Goal: Task Accomplishment & Management: Complete application form

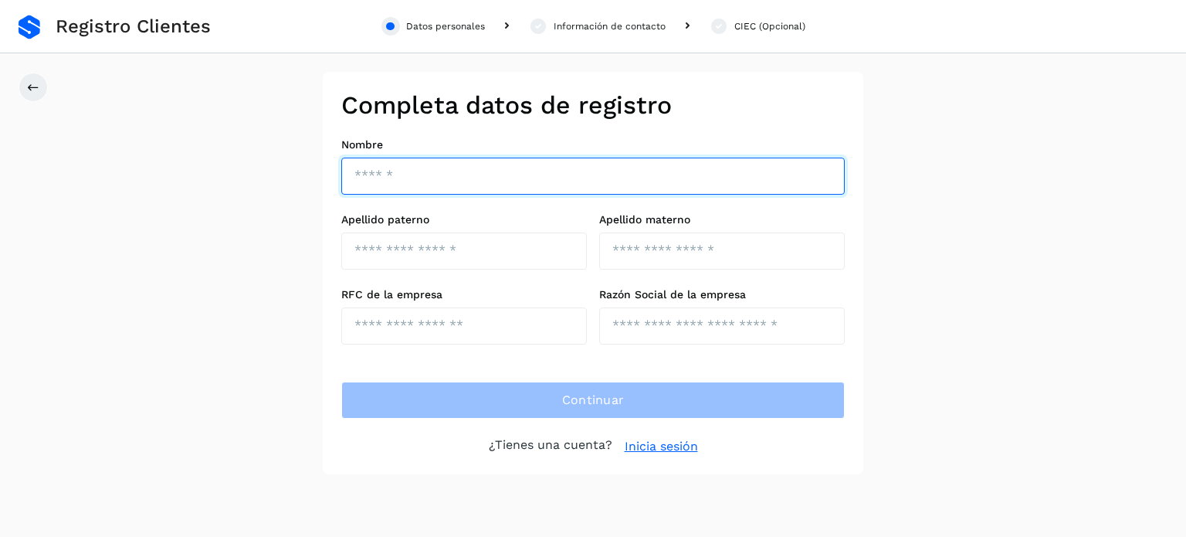
click at [429, 175] on input "text" at bounding box center [592, 175] width 503 height 37
type input "**********"
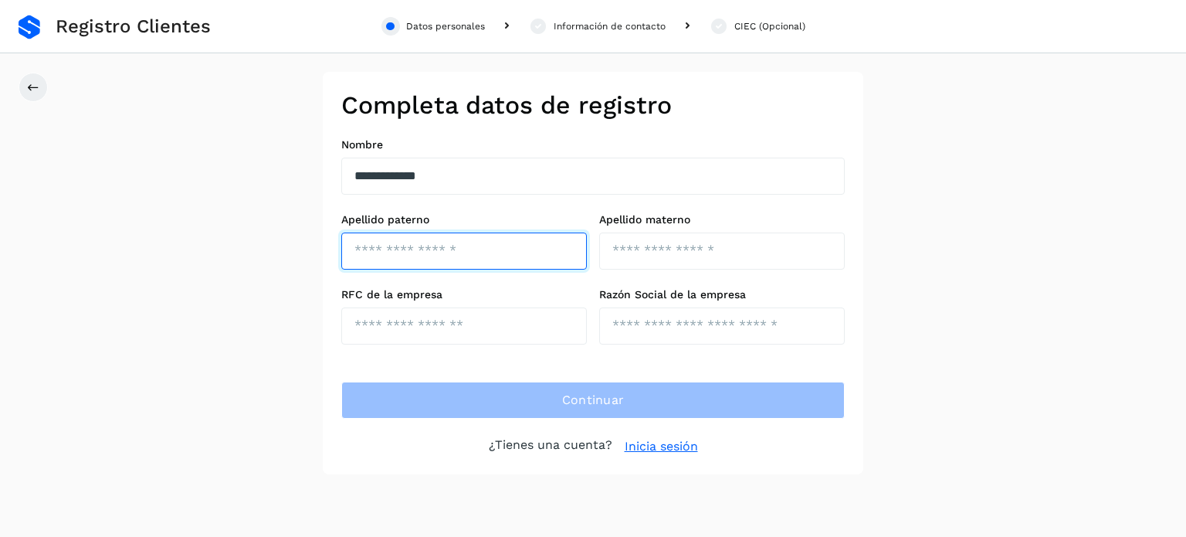
click at [416, 244] on input "text" at bounding box center [464, 250] width 246 height 37
type input "*******"
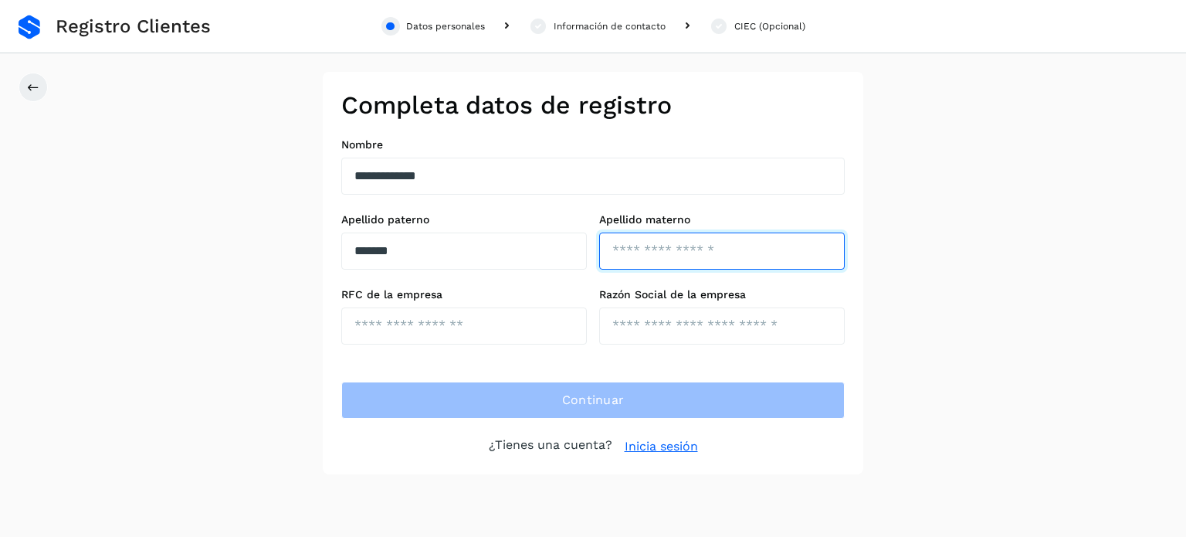
click at [644, 247] on input "text" at bounding box center [722, 250] width 246 height 37
type input "******"
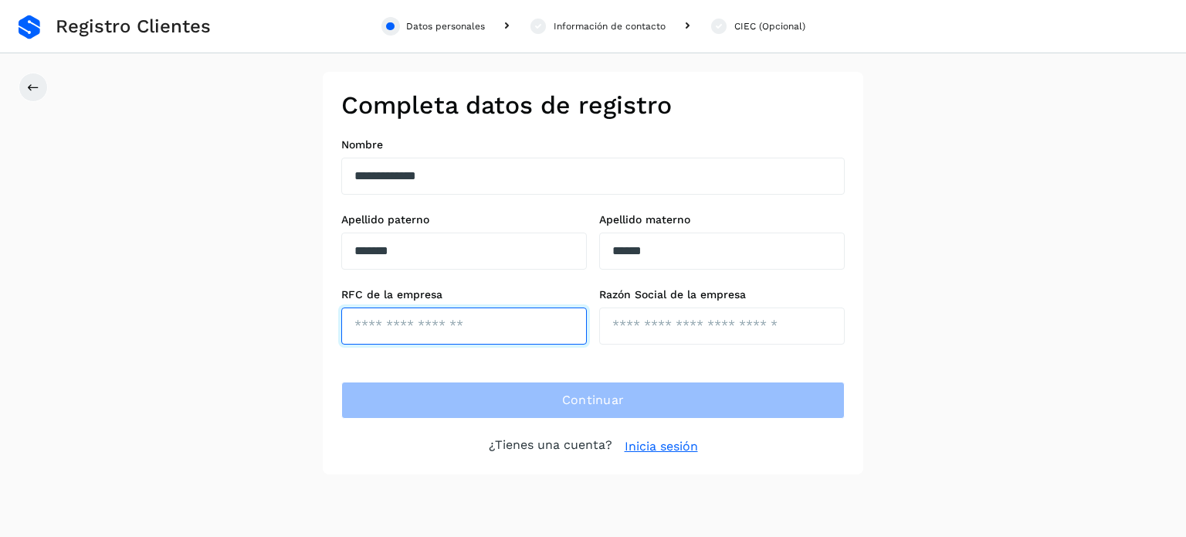
click at [461, 323] on input "text" at bounding box center [464, 325] width 246 height 37
type input "**********"
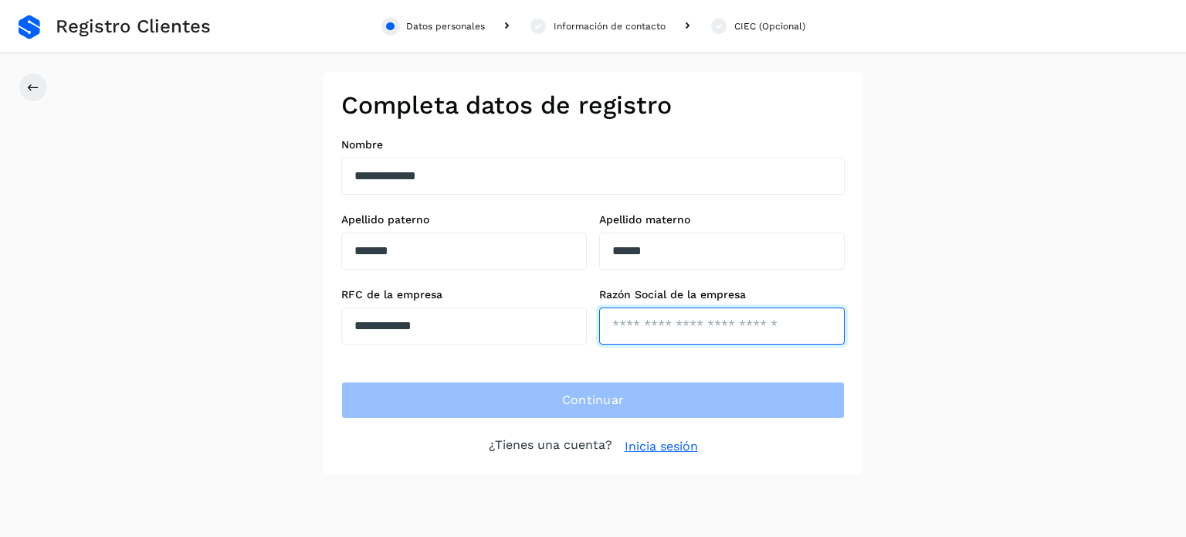
click at [691, 327] on input "text" at bounding box center [722, 325] width 246 height 37
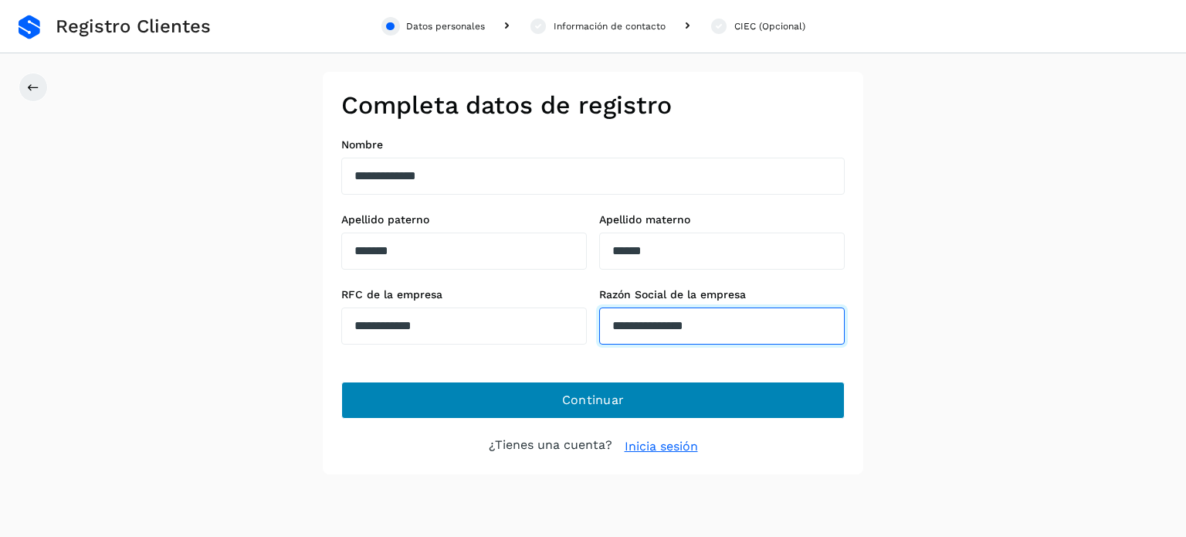
type input "**********"
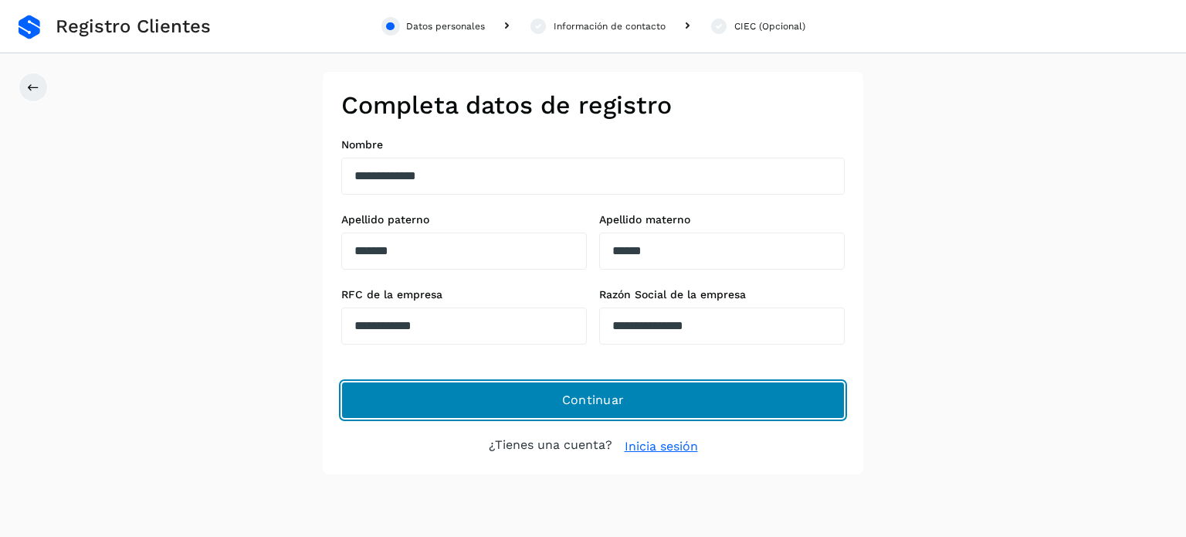
click at [682, 399] on button "Continuar" at bounding box center [592, 399] width 503 height 37
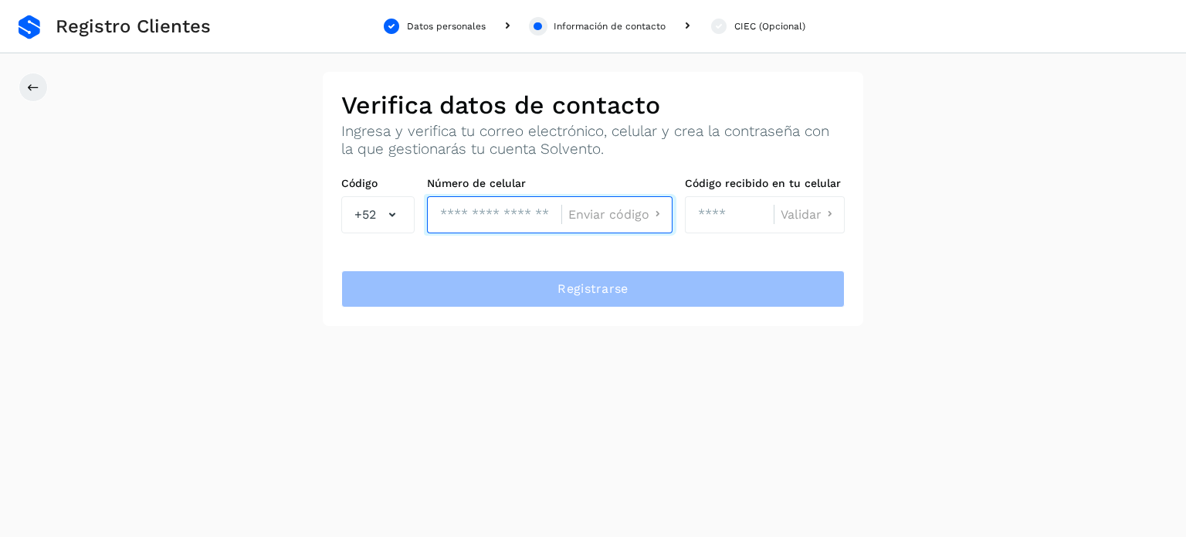
click at [494, 217] on input "tel" at bounding box center [494, 214] width 134 height 37
type input "**********"
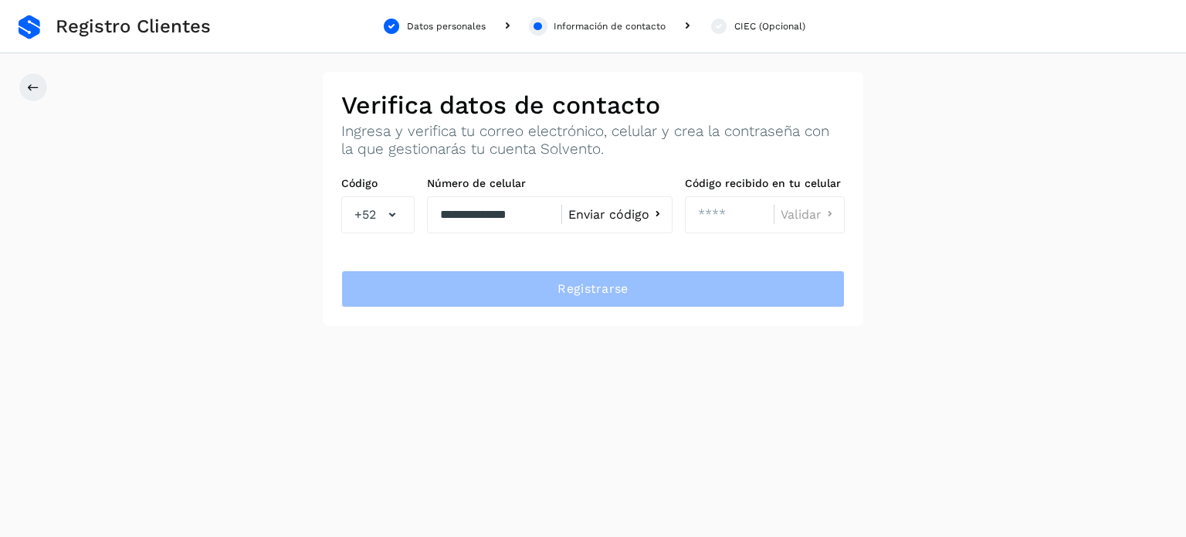
click at [618, 210] on span "Enviar código" at bounding box center [608, 214] width 81 height 12
click at [717, 210] on input "number" at bounding box center [729, 214] width 89 height 37
type input "****"
click at [800, 212] on span "Validar" at bounding box center [801, 214] width 41 height 12
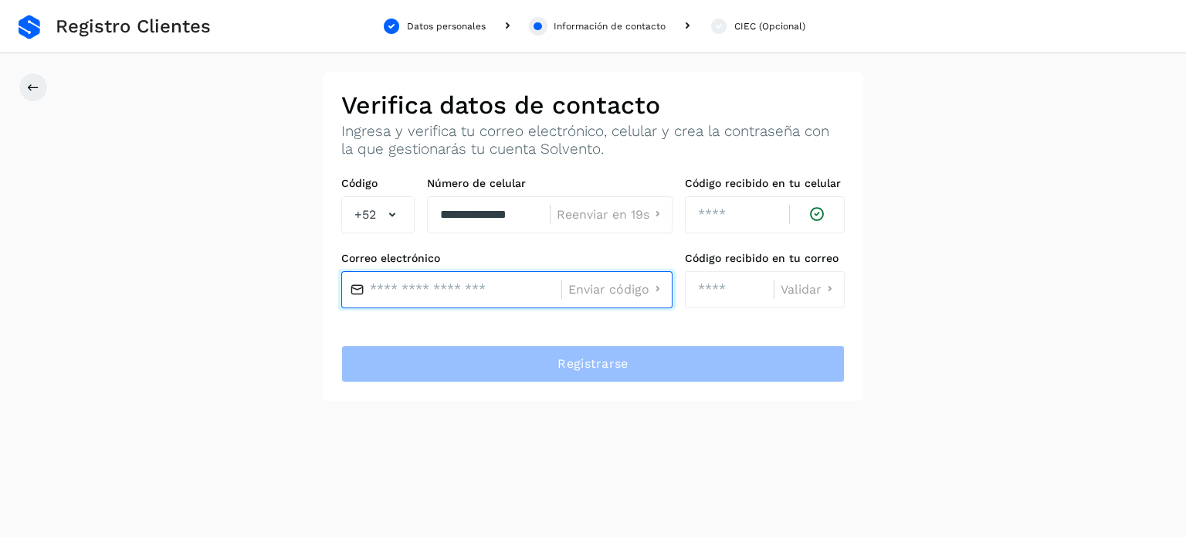
click at [409, 289] on input "text" at bounding box center [451, 289] width 220 height 37
type input "**********"
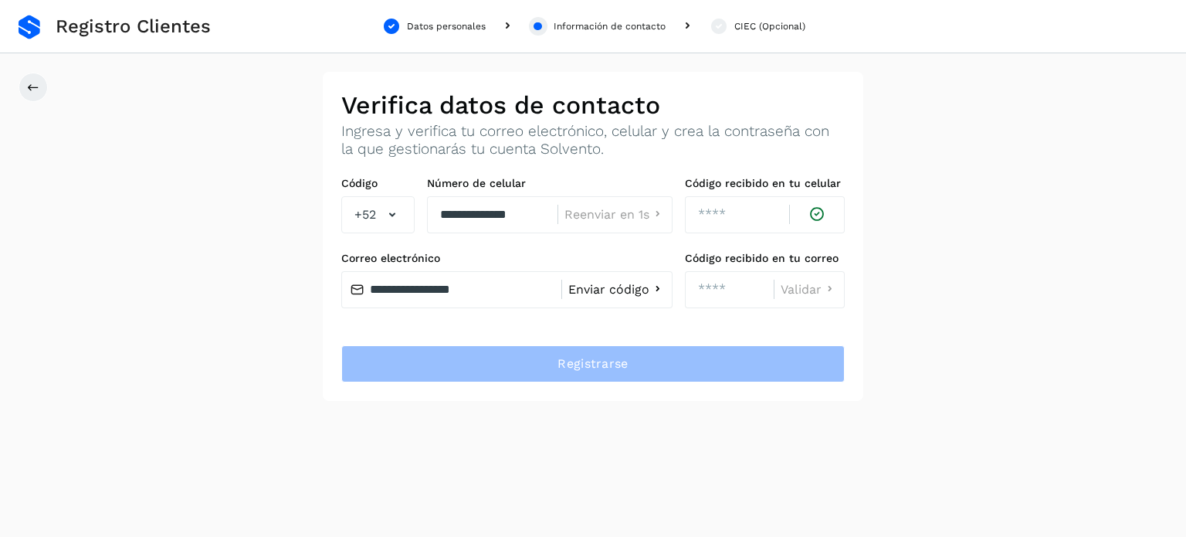
click at [611, 293] on span "Enviar código" at bounding box center [608, 289] width 81 height 12
click at [724, 290] on input "number" at bounding box center [729, 289] width 89 height 37
type input "****"
click at [803, 283] on span "Validar" at bounding box center [801, 289] width 41 height 12
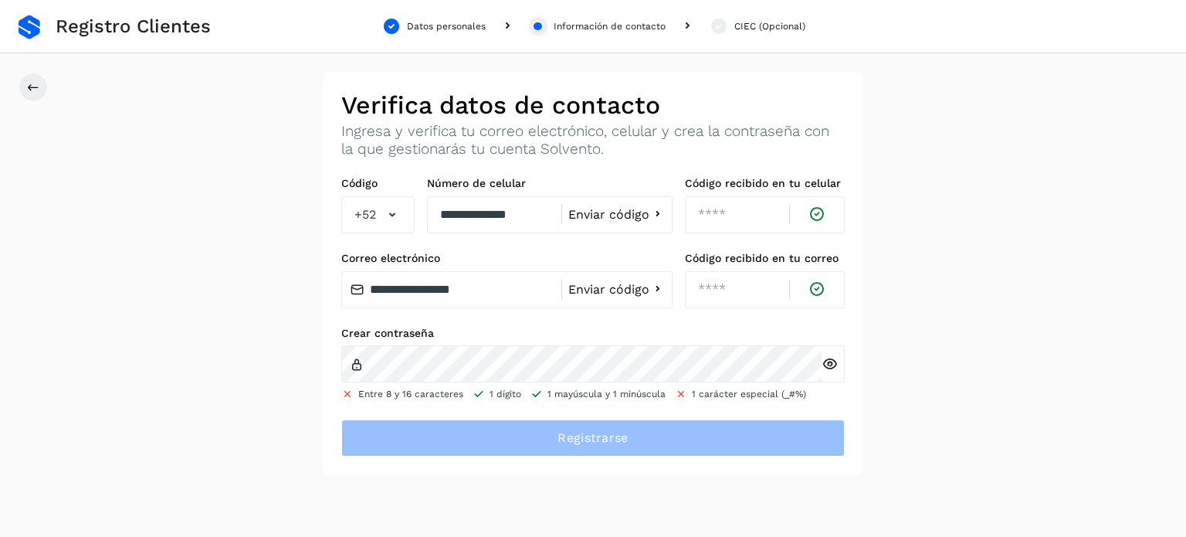
click at [831, 364] on icon at bounding box center [829, 364] width 16 height 16
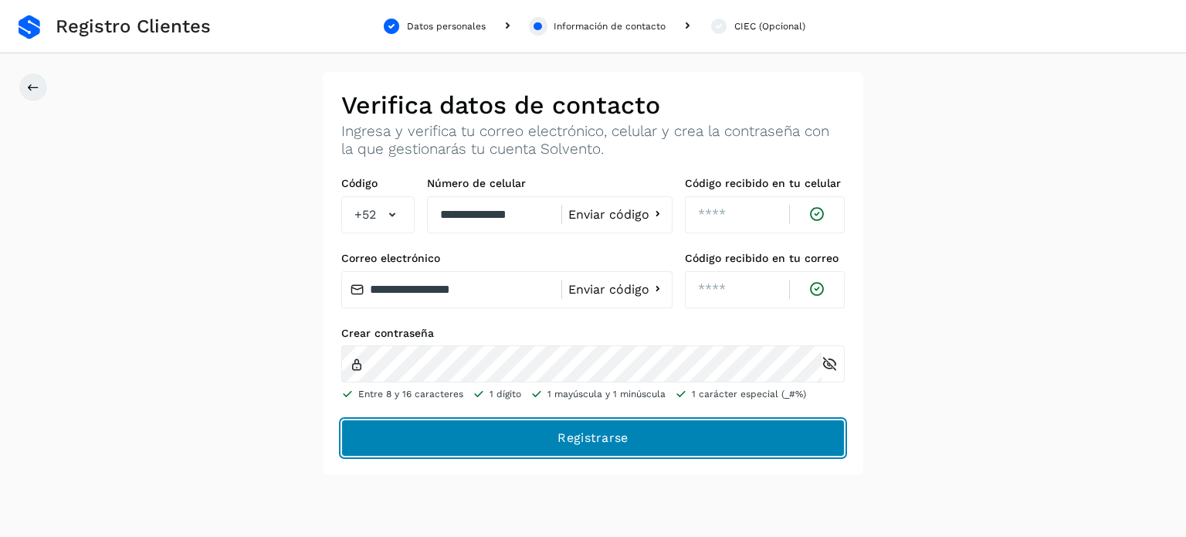
click at [472, 430] on button "Registrarse" at bounding box center [592, 437] width 503 height 37
click at [445, 444] on button "Registrarse" at bounding box center [592, 437] width 503 height 37
click at [577, 434] on span "Registrarse" at bounding box center [592, 437] width 70 height 17
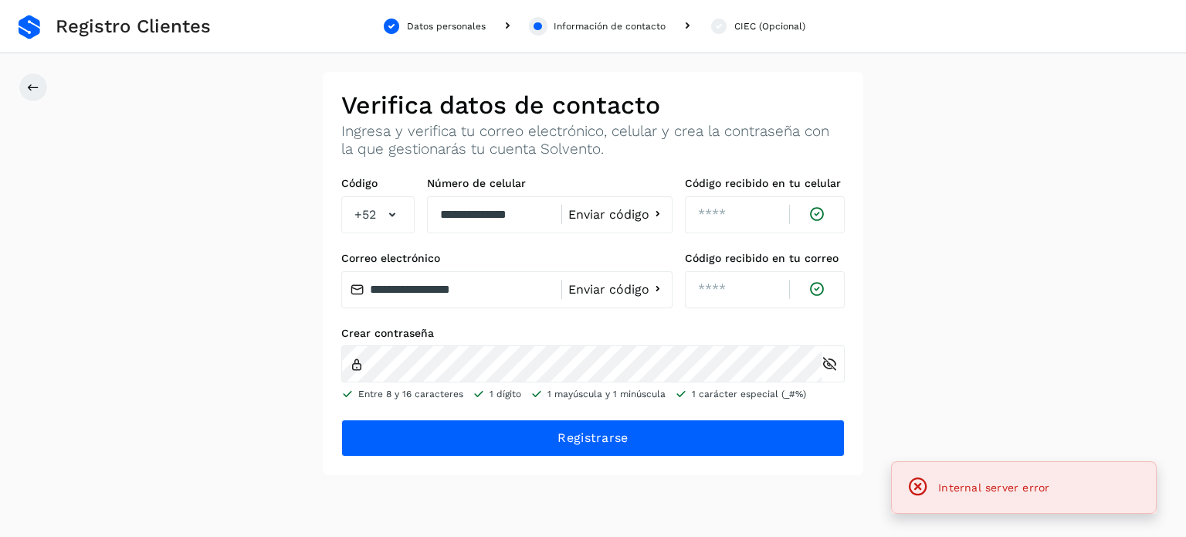
click at [917, 487] on icon at bounding box center [918, 487] width 22 height 22
click at [965, 489] on span "Internal server error" at bounding box center [993, 487] width 111 height 12
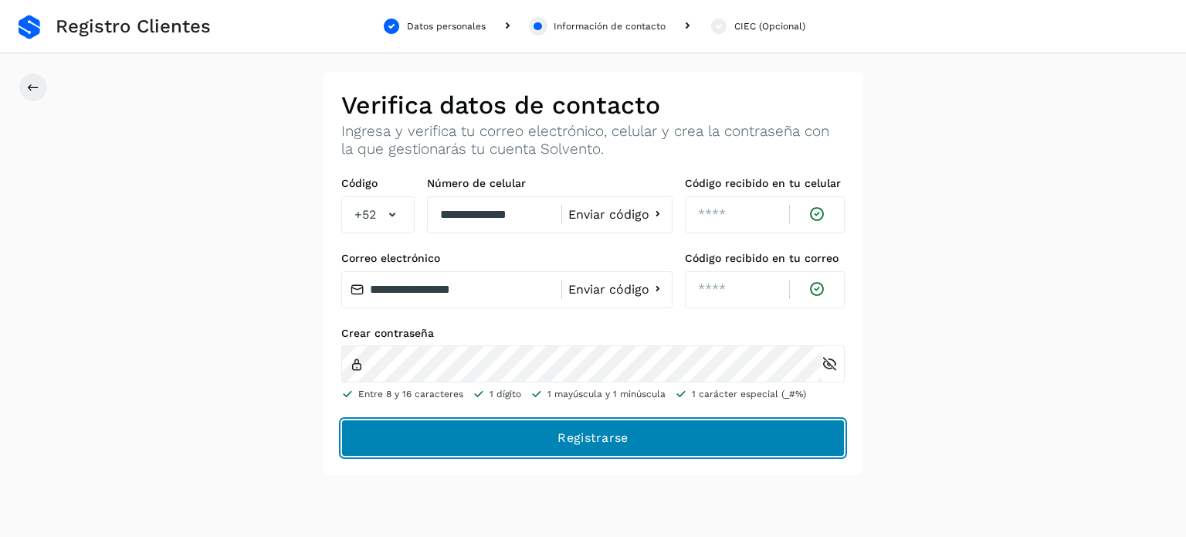
click at [530, 438] on button "Registrarse" at bounding box center [592, 437] width 503 height 37
click at [607, 439] on span "Registrarse" at bounding box center [592, 437] width 70 height 17
drag, startPoint x: 607, startPoint y: 439, endPoint x: 576, endPoint y: 438, distance: 30.9
click at [576, 438] on span "Registrarse" at bounding box center [592, 437] width 70 height 17
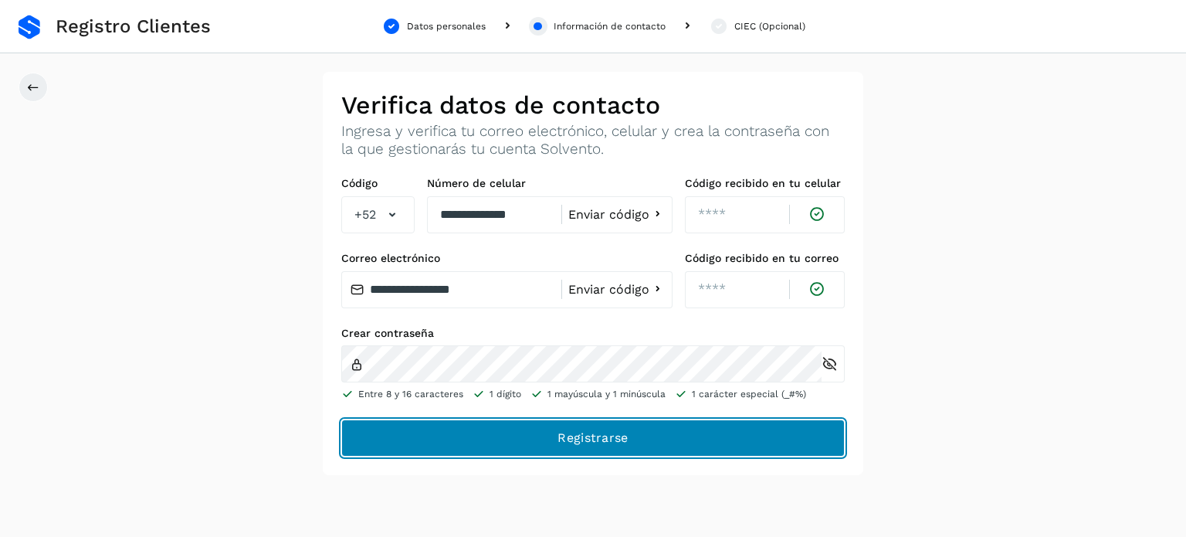
click at [762, 435] on button "Registrarse" at bounding box center [592, 437] width 503 height 37
click at [758, 437] on button "Registrarse" at bounding box center [592, 437] width 503 height 37
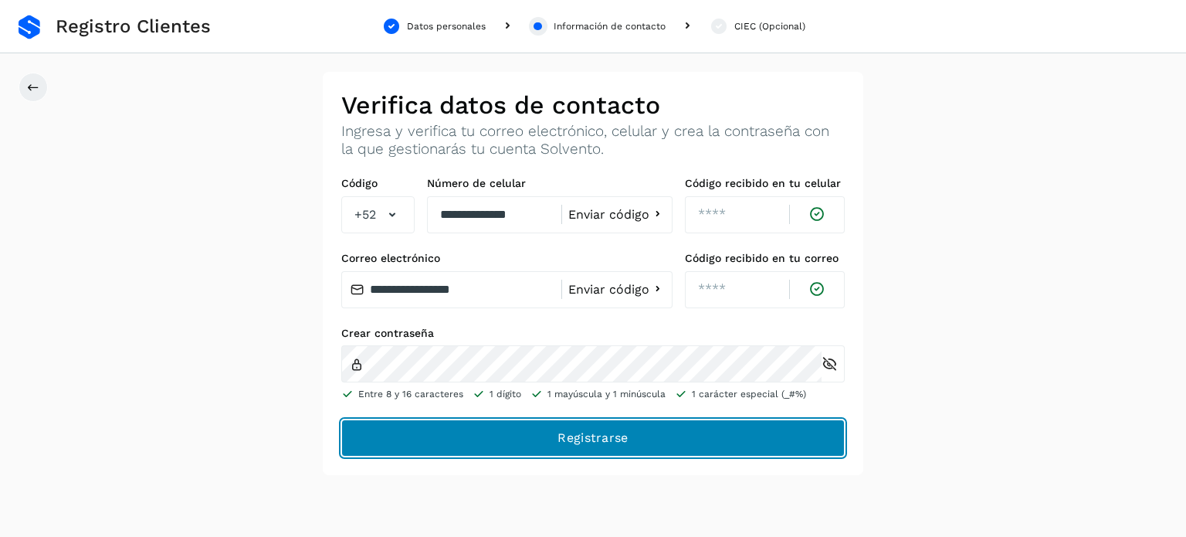
click at [716, 441] on button "Registrarse" at bounding box center [592, 437] width 503 height 37
click at [691, 447] on button "Registrarse" at bounding box center [592, 437] width 503 height 37
click at [733, 439] on button "Registrarse" at bounding box center [592, 437] width 503 height 37
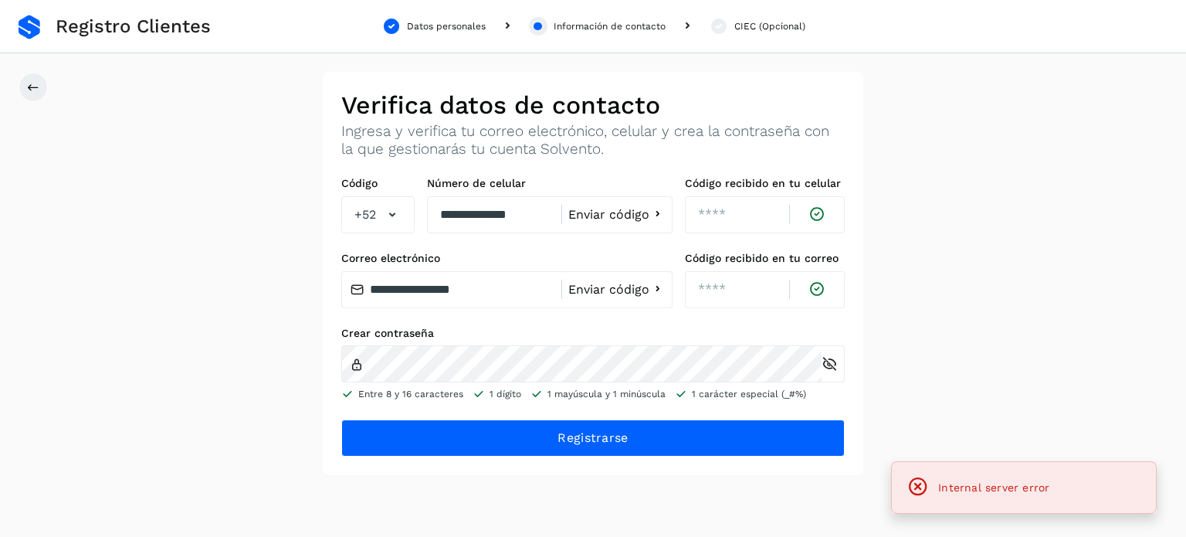
click at [917, 486] on icon at bounding box center [918, 487] width 22 height 22
click at [985, 478] on div "Internal server error" at bounding box center [993, 487] width 111 height 19
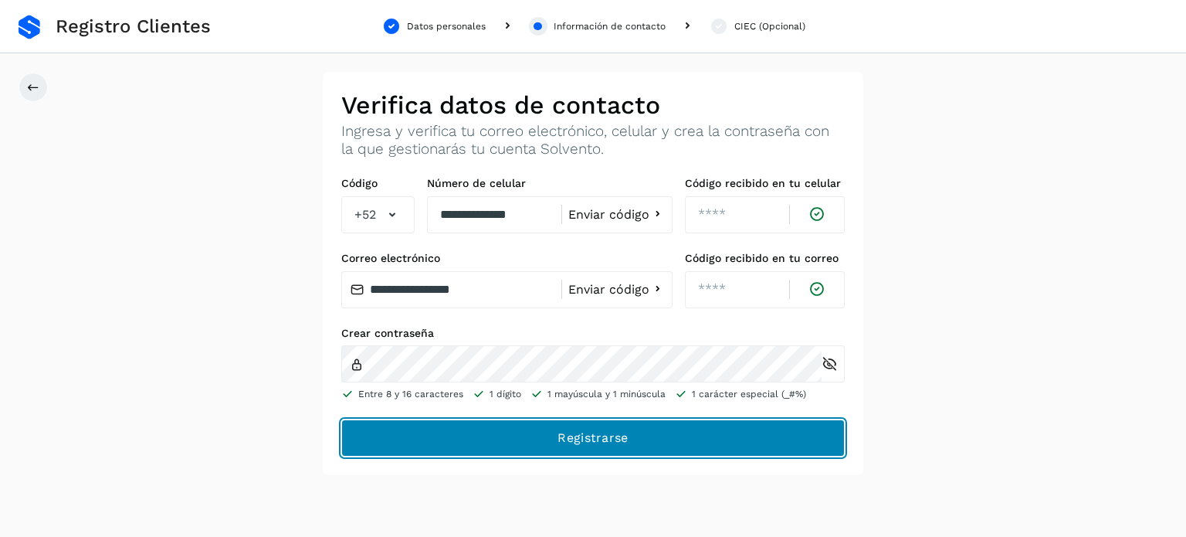
click at [642, 437] on button "Registrarse" at bounding box center [592, 437] width 503 height 37
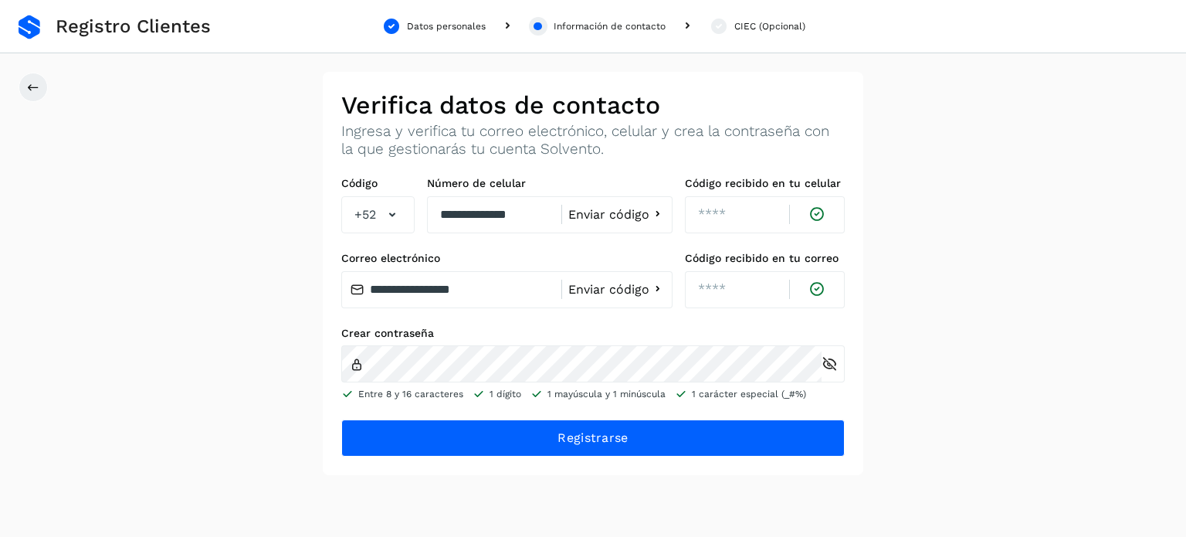
click at [942, 292] on div "**********" at bounding box center [593, 273] width 1186 height 403
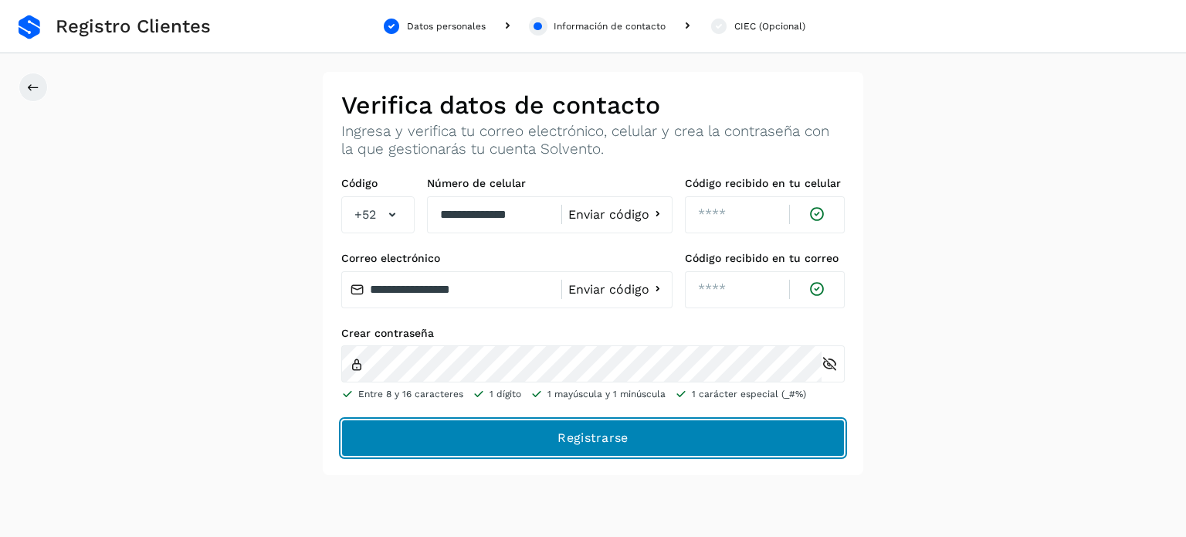
click at [676, 443] on button "Registrarse" at bounding box center [592, 437] width 503 height 37
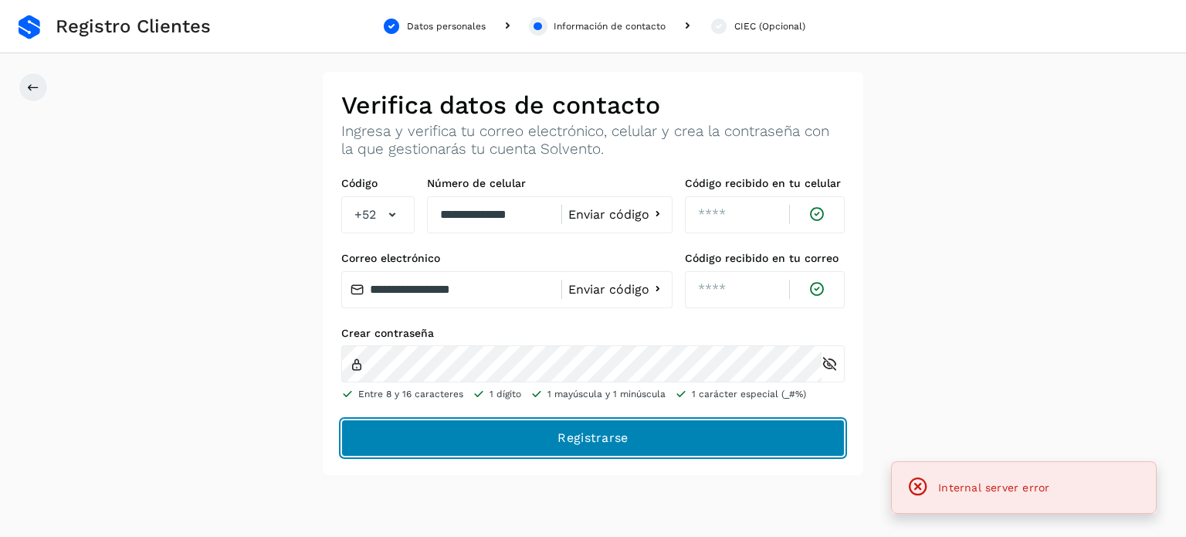
click at [631, 442] on button "Registrarse" at bounding box center [592, 437] width 503 height 37
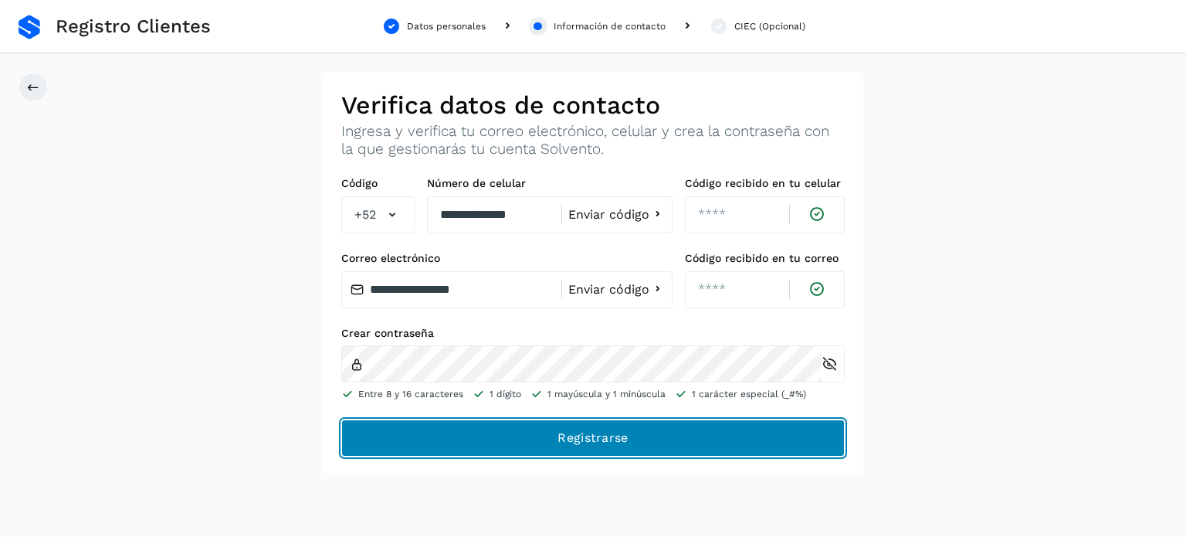
click at [631, 442] on button "Registrarse" at bounding box center [592, 437] width 503 height 37
click at [703, 445] on button "Registrarse" at bounding box center [592, 437] width 503 height 37
click at [686, 440] on button "Registrarse" at bounding box center [592, 437] width 503 height 37
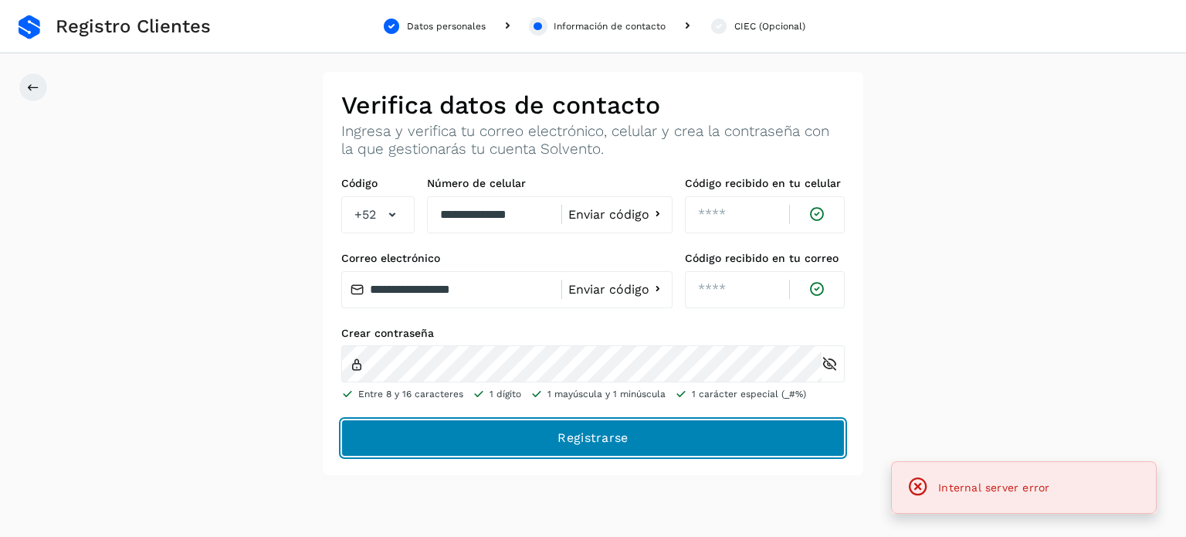
click at [686, 440] on button "Registrarse" at bounding box center [592, 437] width 503 height 37
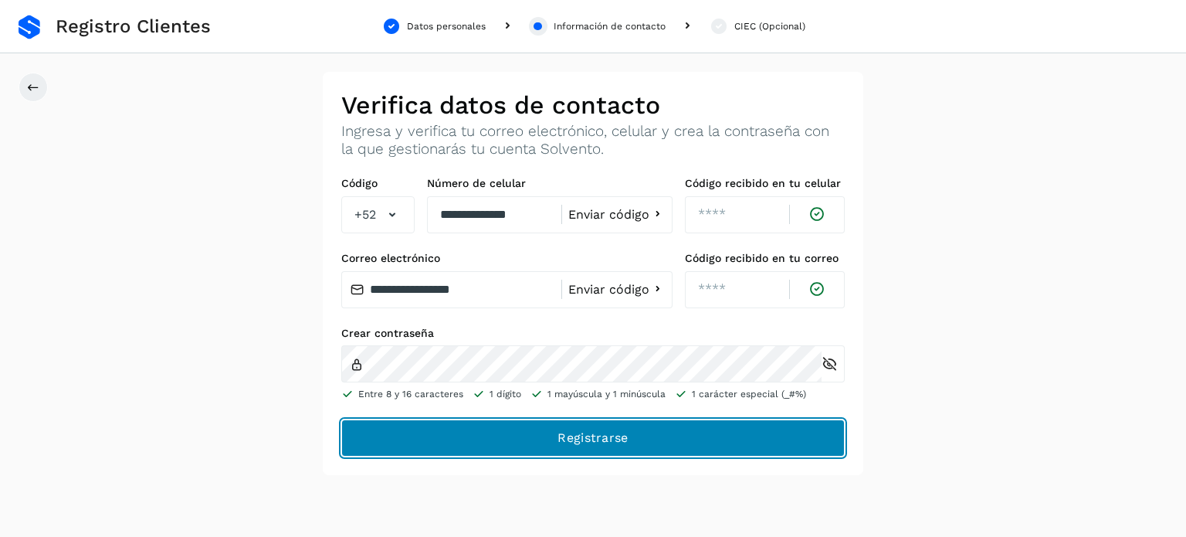
click at [686, 440] on button "Registrarse" at bounding box center [592, 437] width 503 height 37
drag, startPoint x: 686, startPoint y: 440, endPoint x: 658, endPoint y: 438, distance: 27.9
click at [658, 438] on button "Registrarse" at bounding box center [592, 437] width 503 height 37
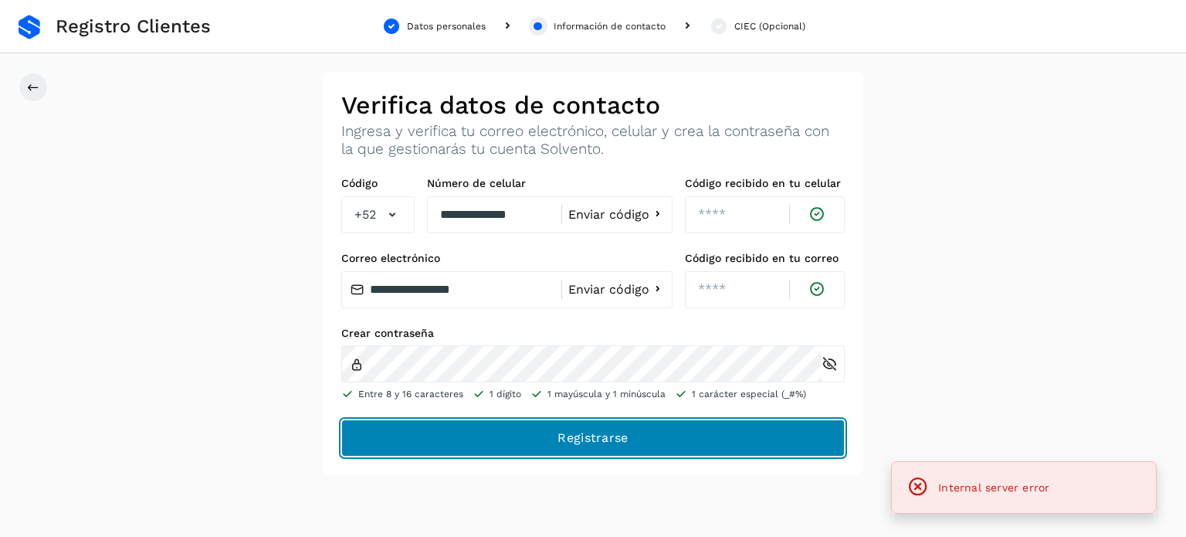
click at [658, 438] on button "Registrarse" at bounding box center [592, 437] width 503 height 37
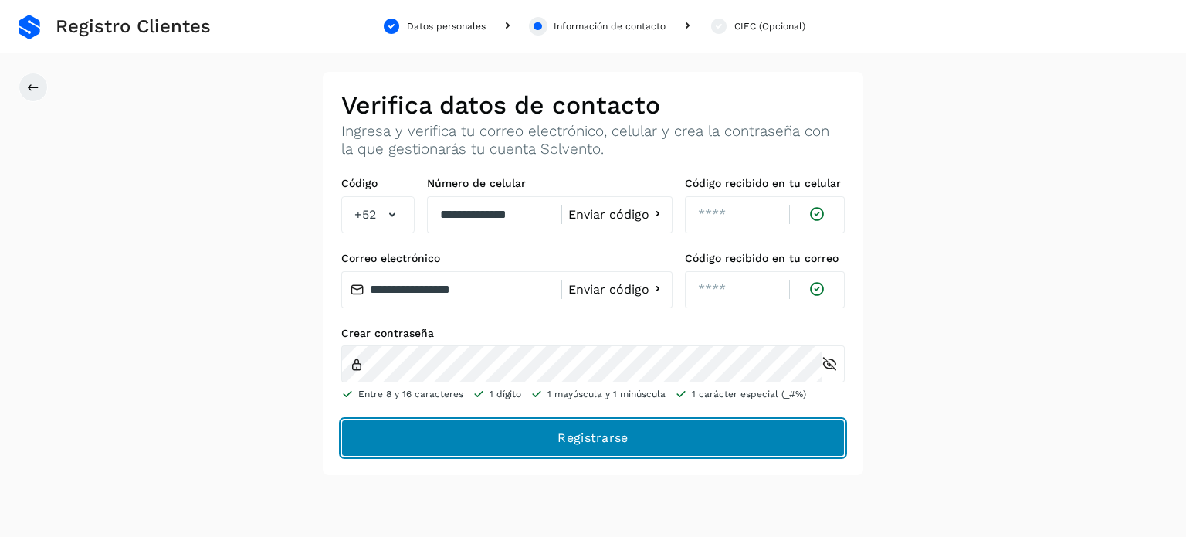
drag, startPoint x: 658, startPoint y: 438, endPoint x: 590, endPoint y: 439, distance: 67.9
click at [590, 439] on span "Registrarse" at bounding box center [592, 437] width 70 height 17
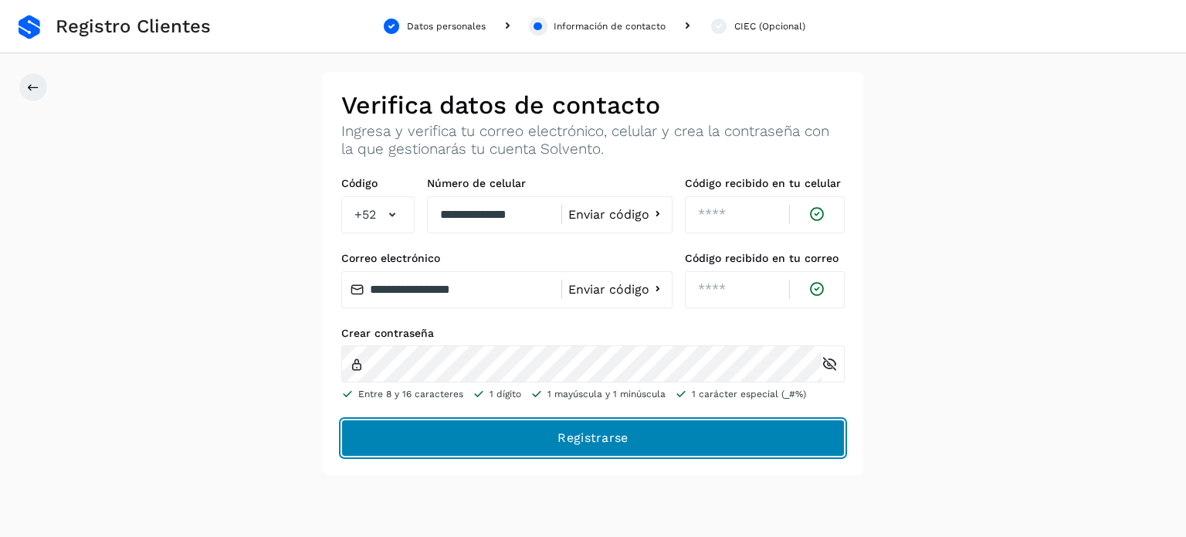
click at [590, 439] on span "Registrarse" at bounding box center [592, 437] width 70 height 17
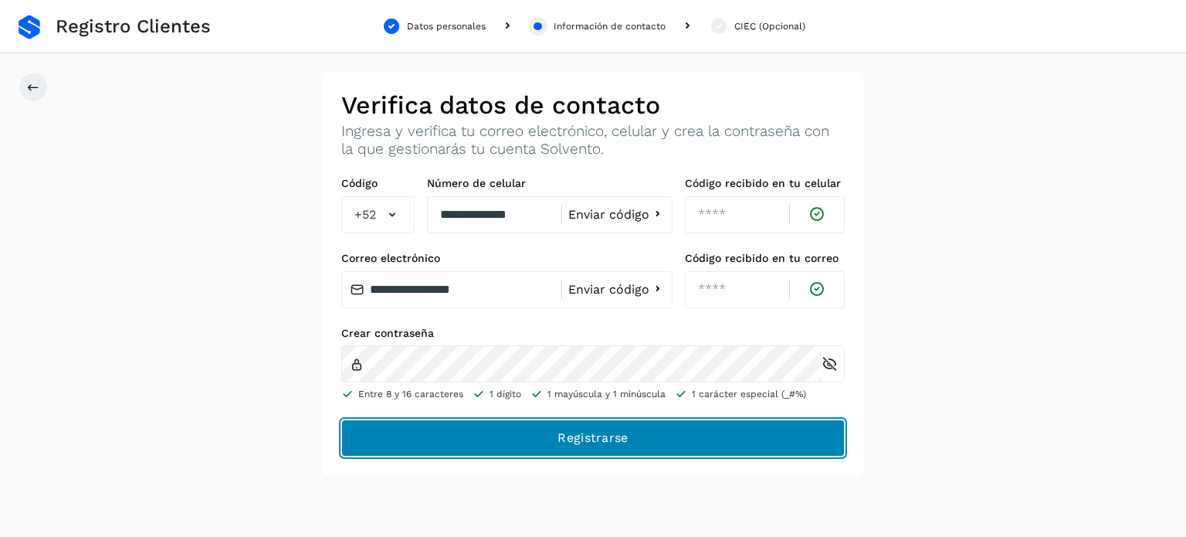
click at [590, 439] on span "Registrarse" at bounding box center [592, 437] width 70 height 17
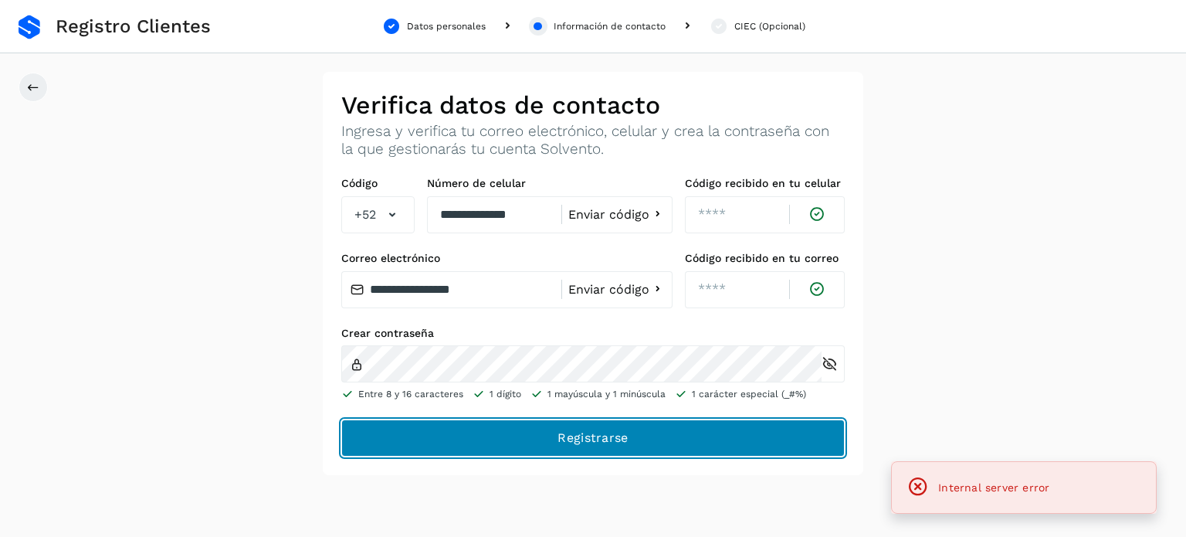
click at [590, 439] on span "Registrarse" at bounding box center [592, 437] width 70 height 17
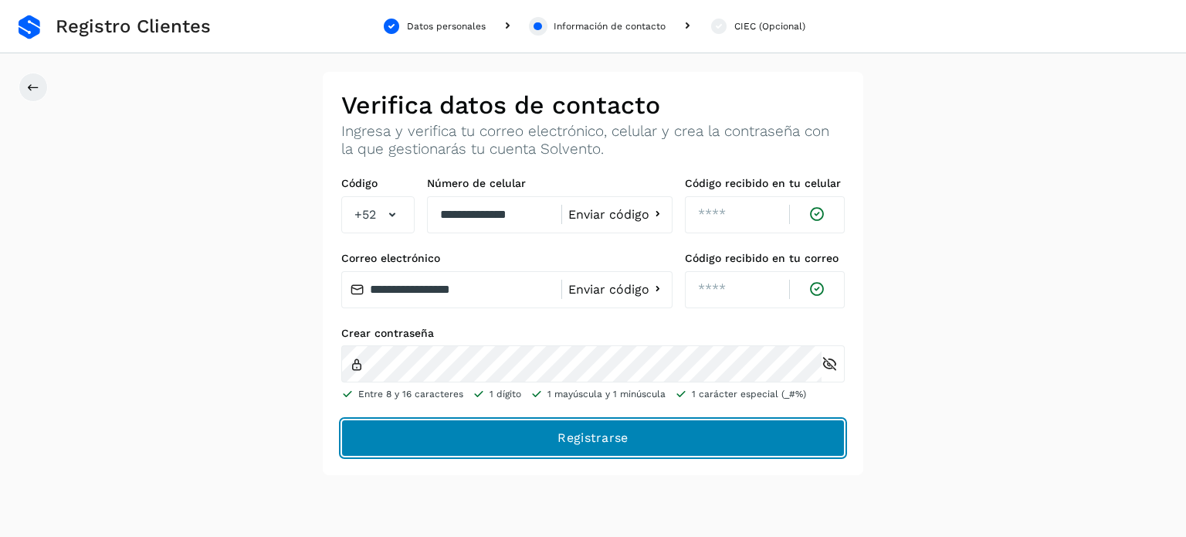
click at [590, 439] on span "Registrarse" at bounding box center [592, 437] width 70 height 17
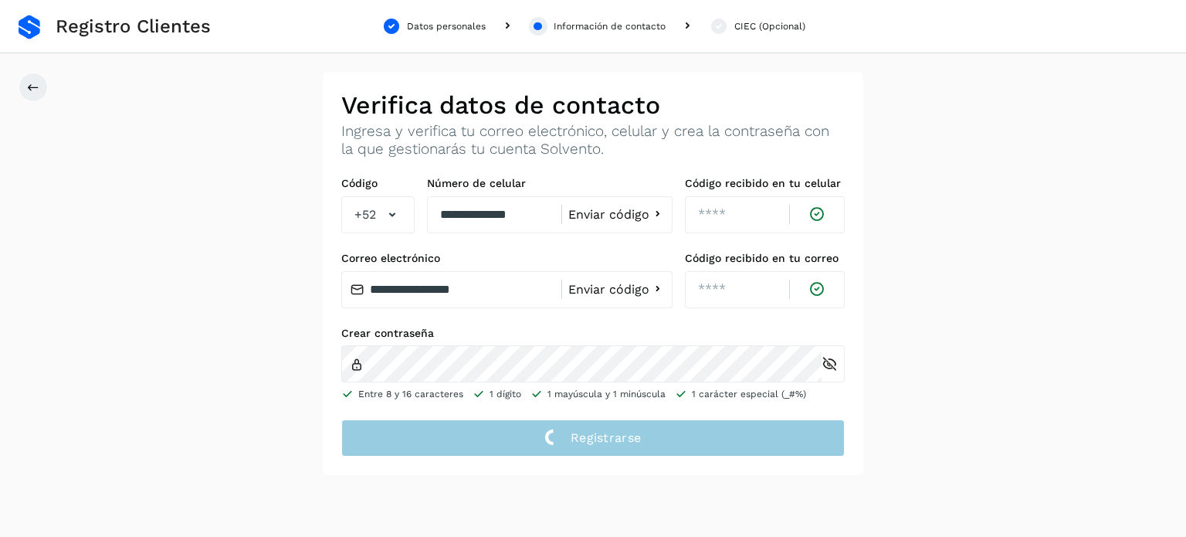
click at [590, 439] on span "Registrarse" at bounding box center [606, 437] width 70 height 17
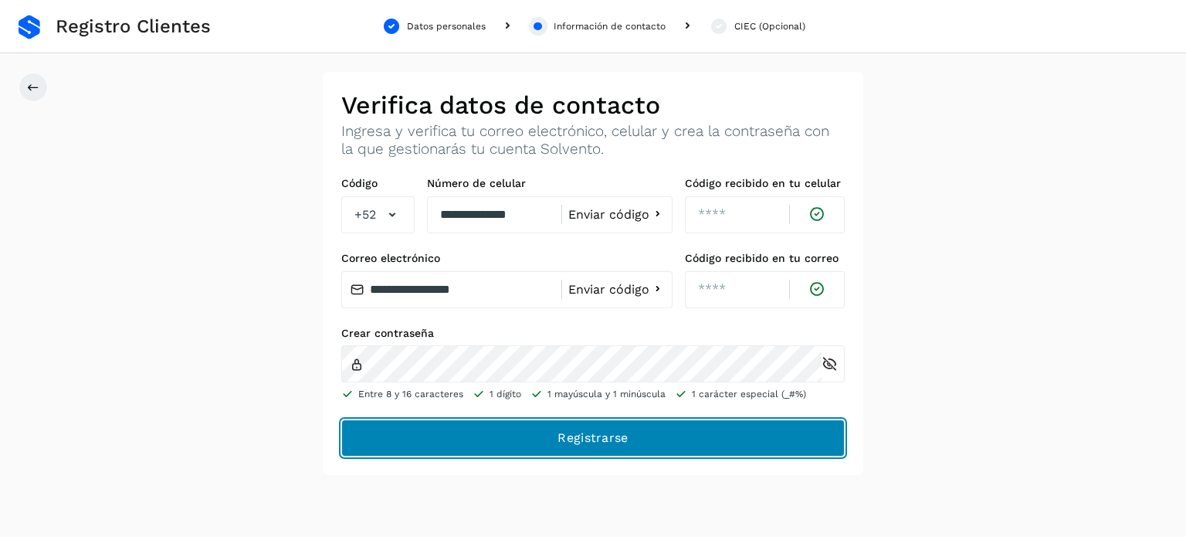
click at [590, 439] on span "Registrarse" at bounding box center [592, 437] width 70 height 17
